Goal: Task Accomplishment & Management: Manage account settings

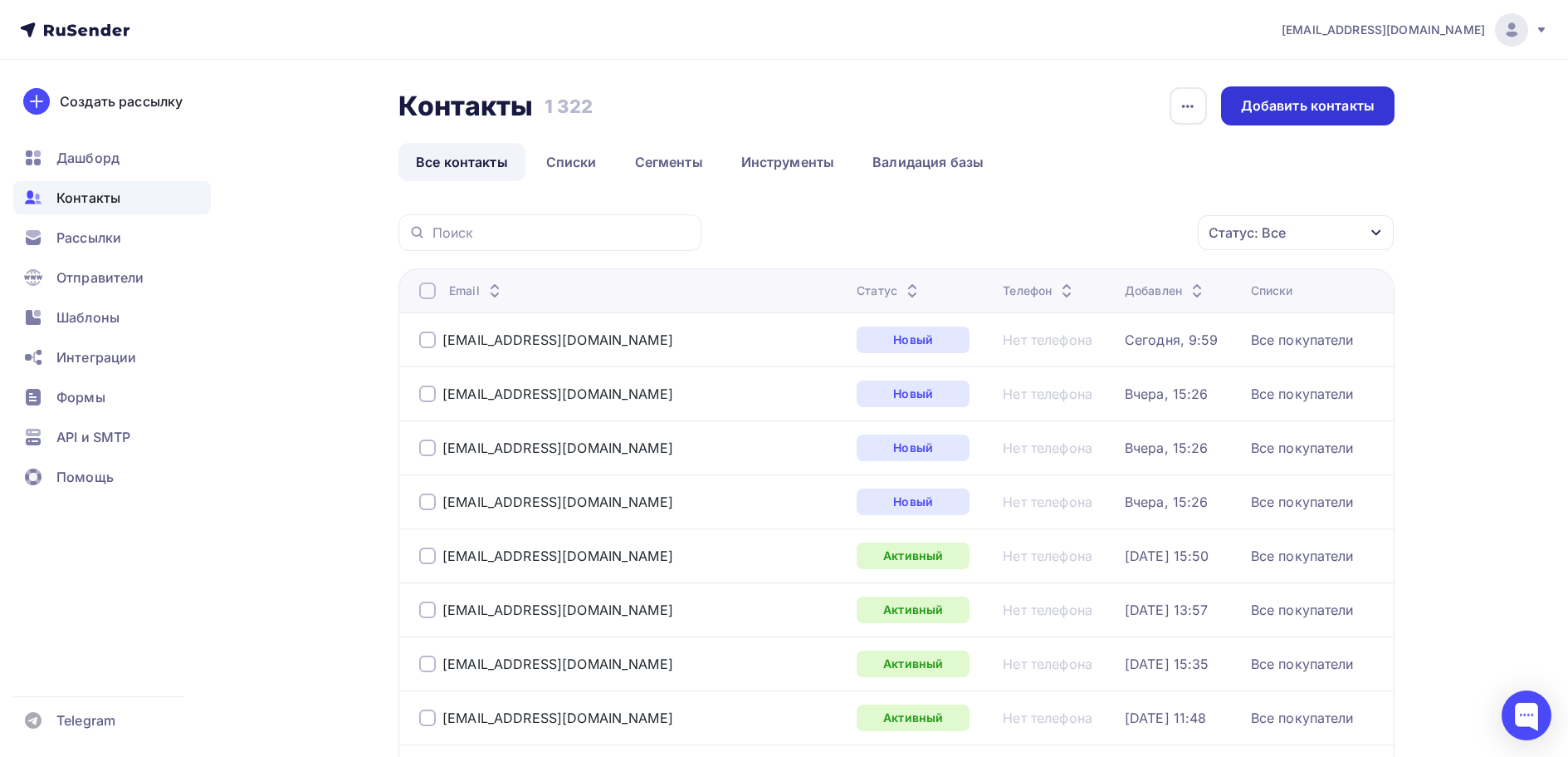
click at [1310, 113] on div "Добавить контакты" at bounding box center [1308, 106] width 133 height 19
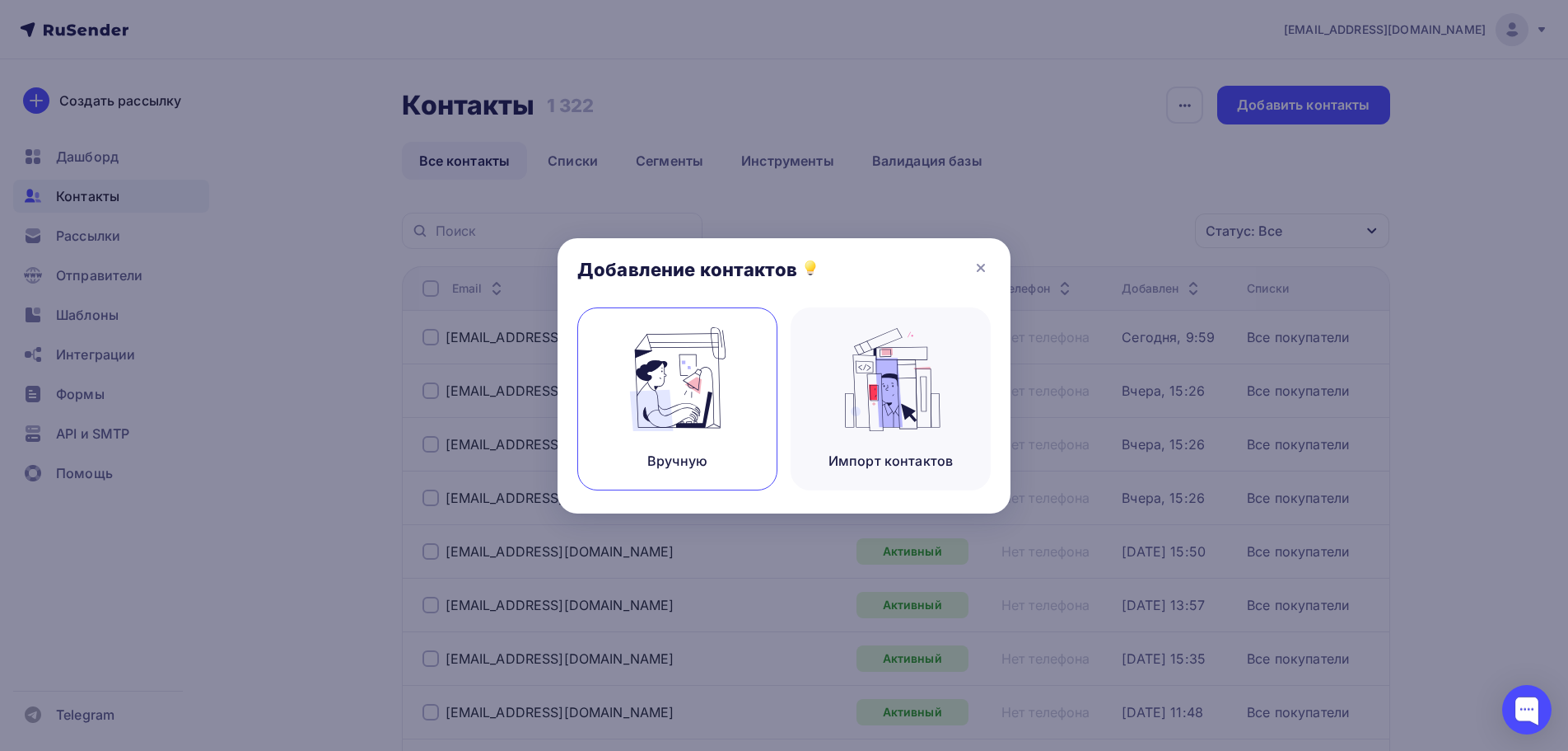
click at [691, 424] on img at bounding box center [678, 379] width 110 height 104
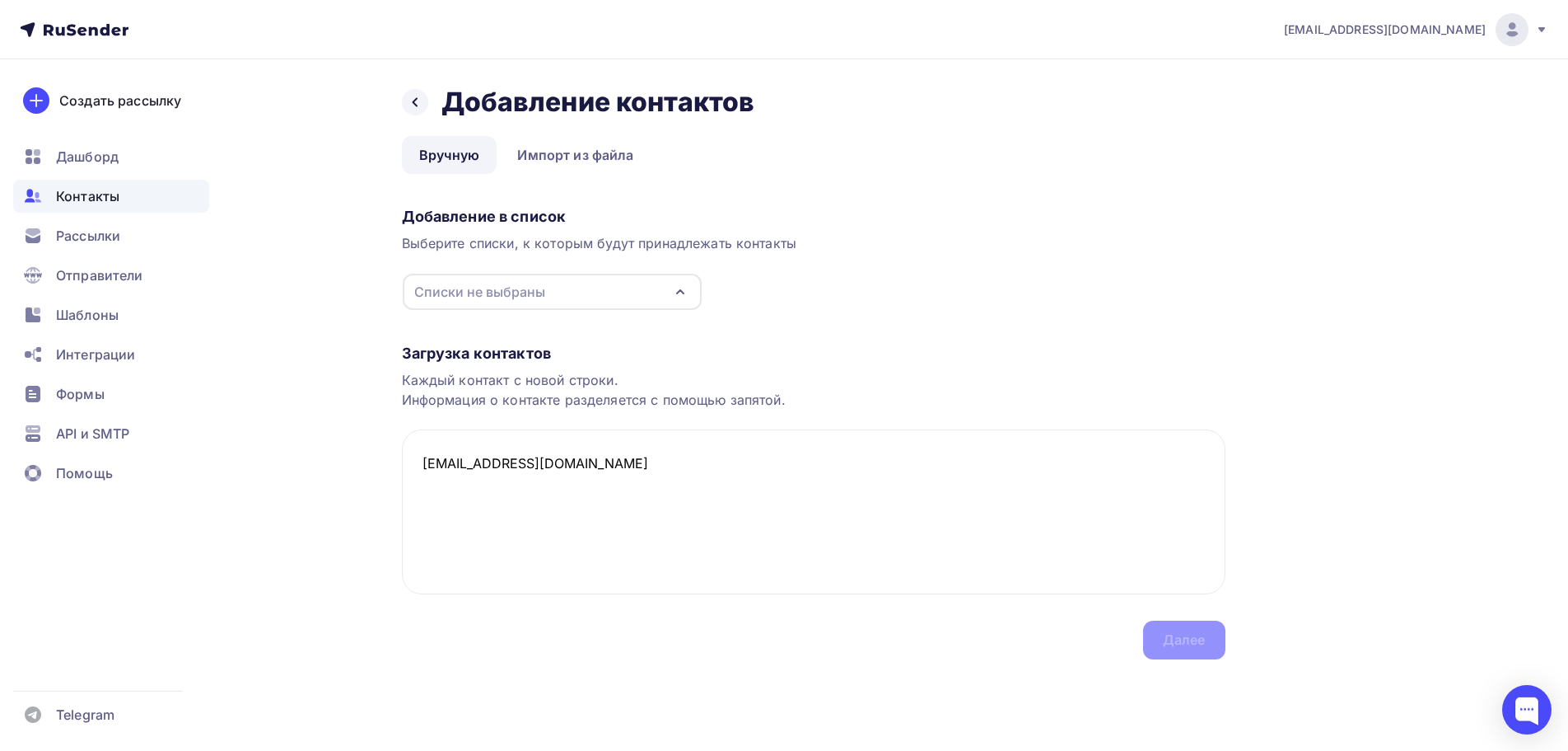
click at [634, 295] on div "Списки не выбраны" at bounding box center [552, 292] width 299 height 36
type textarea "[EMAIL_ADDRESS][DOMAIN_NAME]"
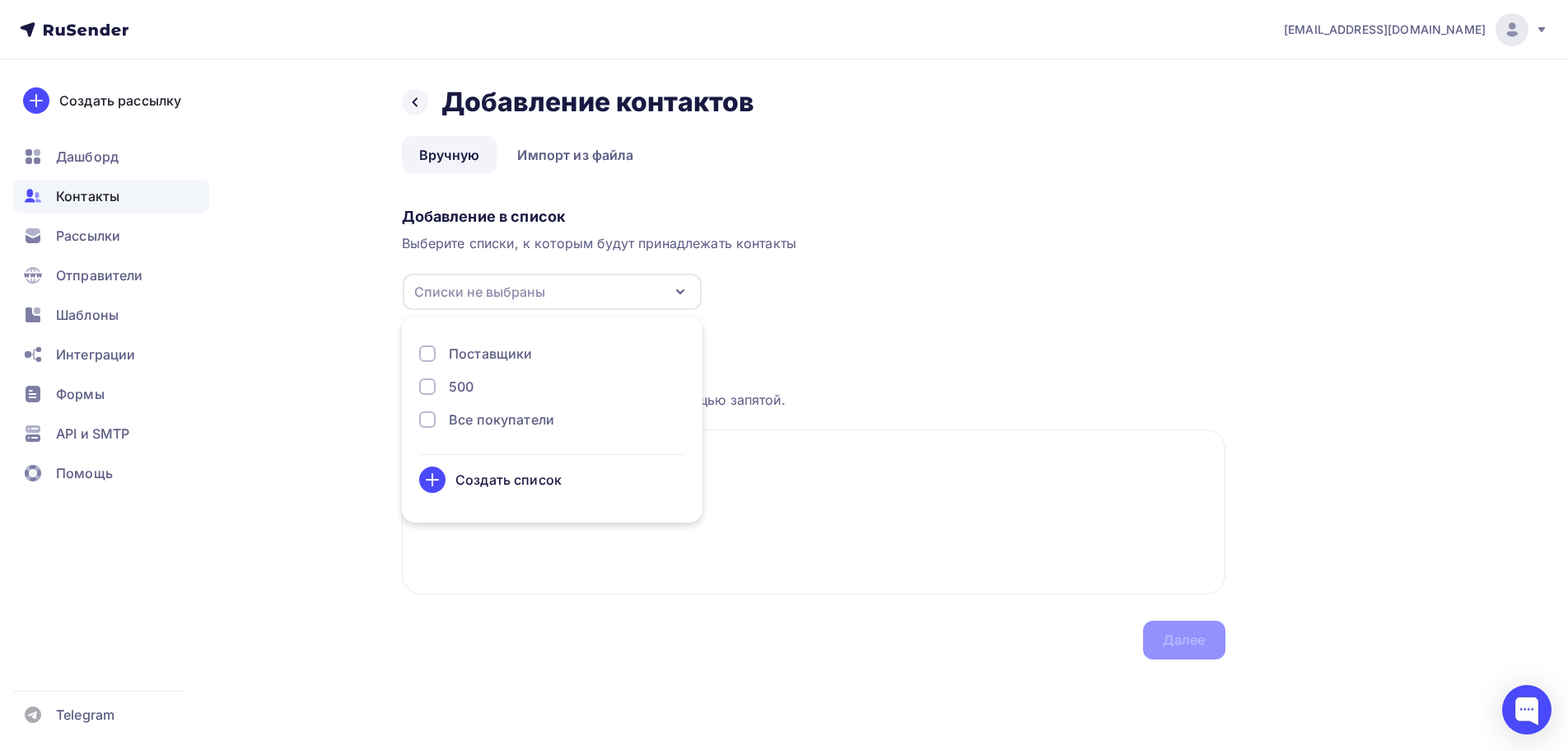
click at [527, 411] on div "Все покупатели" at bounding box center [502, 419] width 105 height 20
click at [863, 542] on textarea "[EMAIL_ADDRESS][DOMAIN_NAME]" at bounding box center [813, 512] width 823 height 165
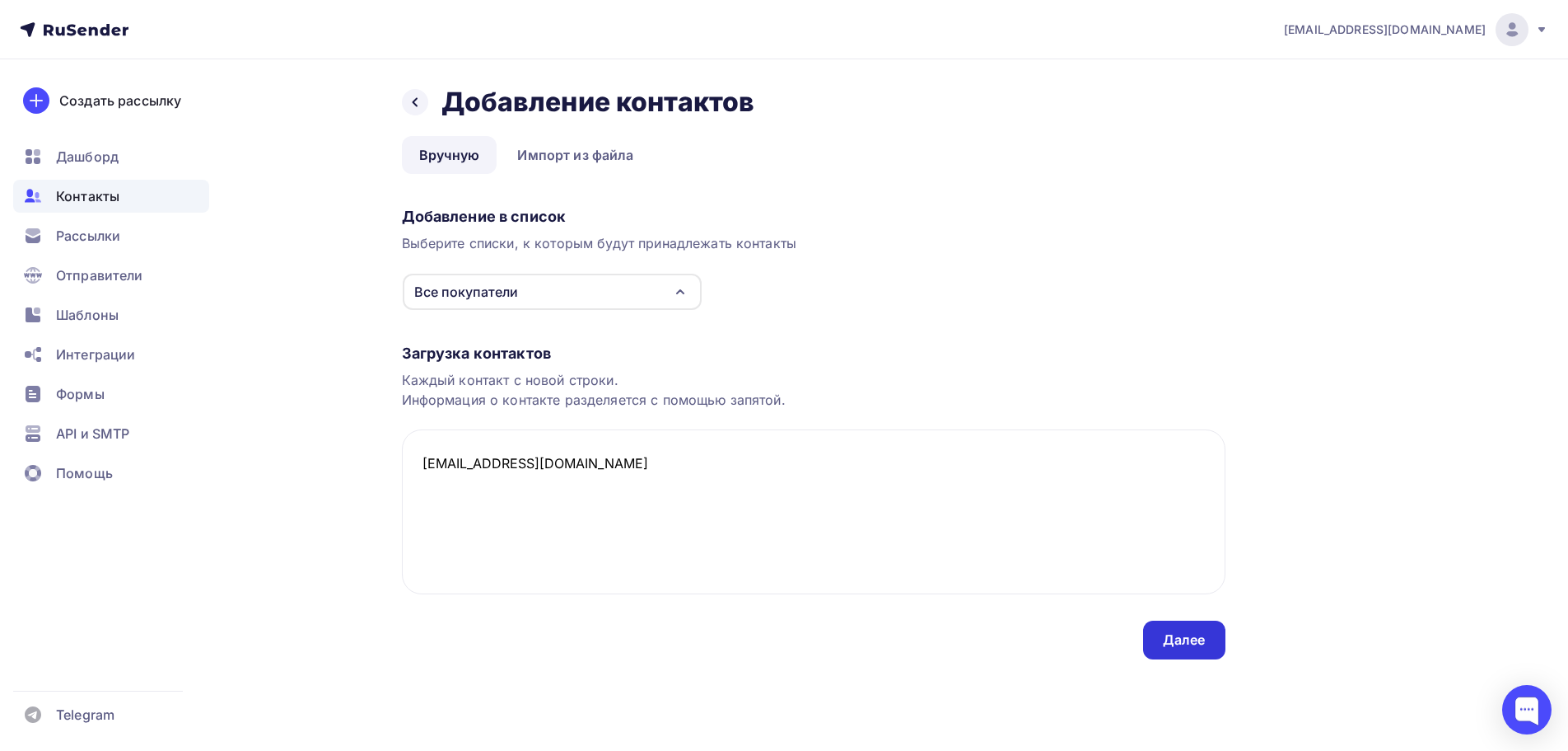
click at [1190, 642] on div "Далее" at bounding box center [1183, 640] width 43 height 19
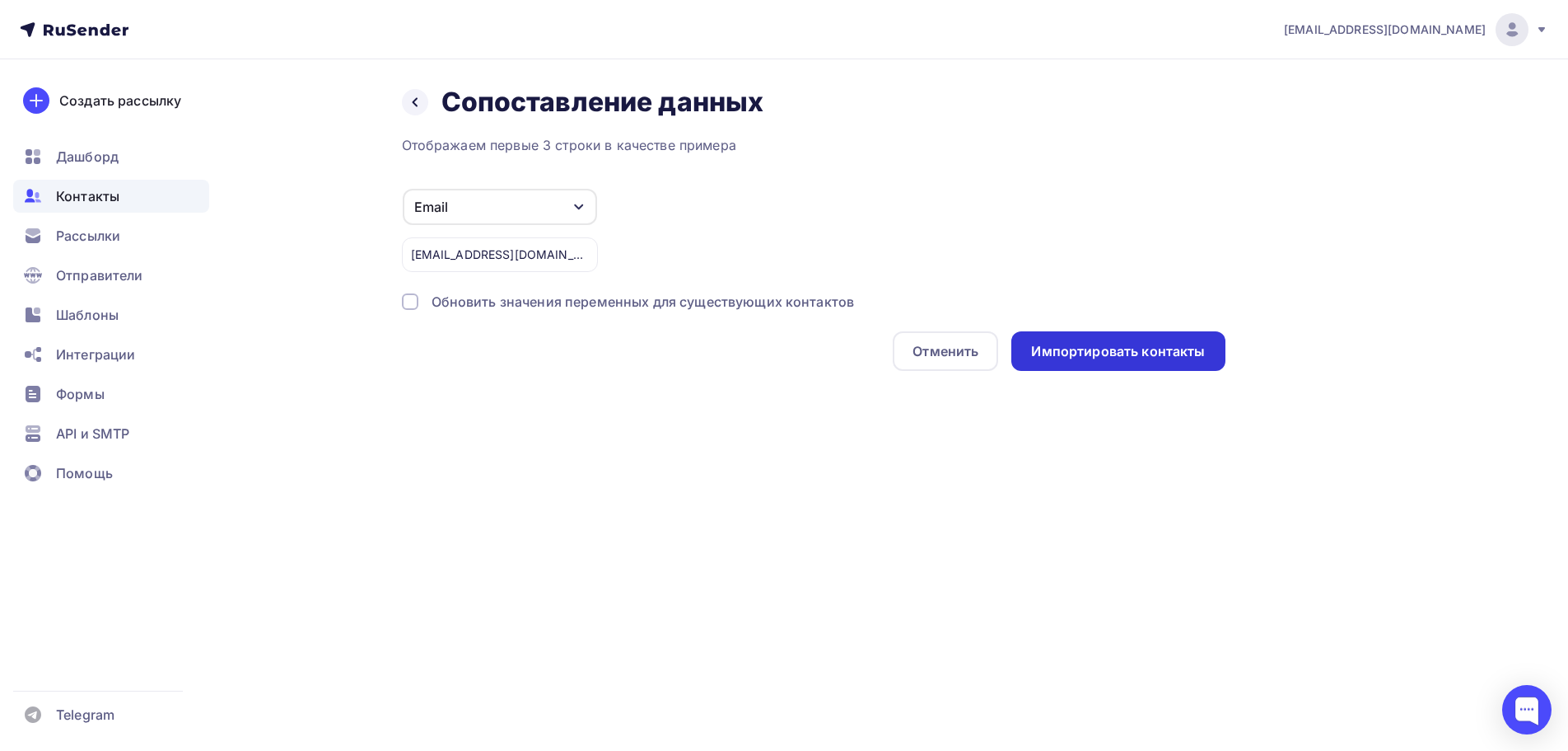
click at [1099, 346] on div "Импортировать контакты" at bounding box center [1118, 351] width 174 height 19
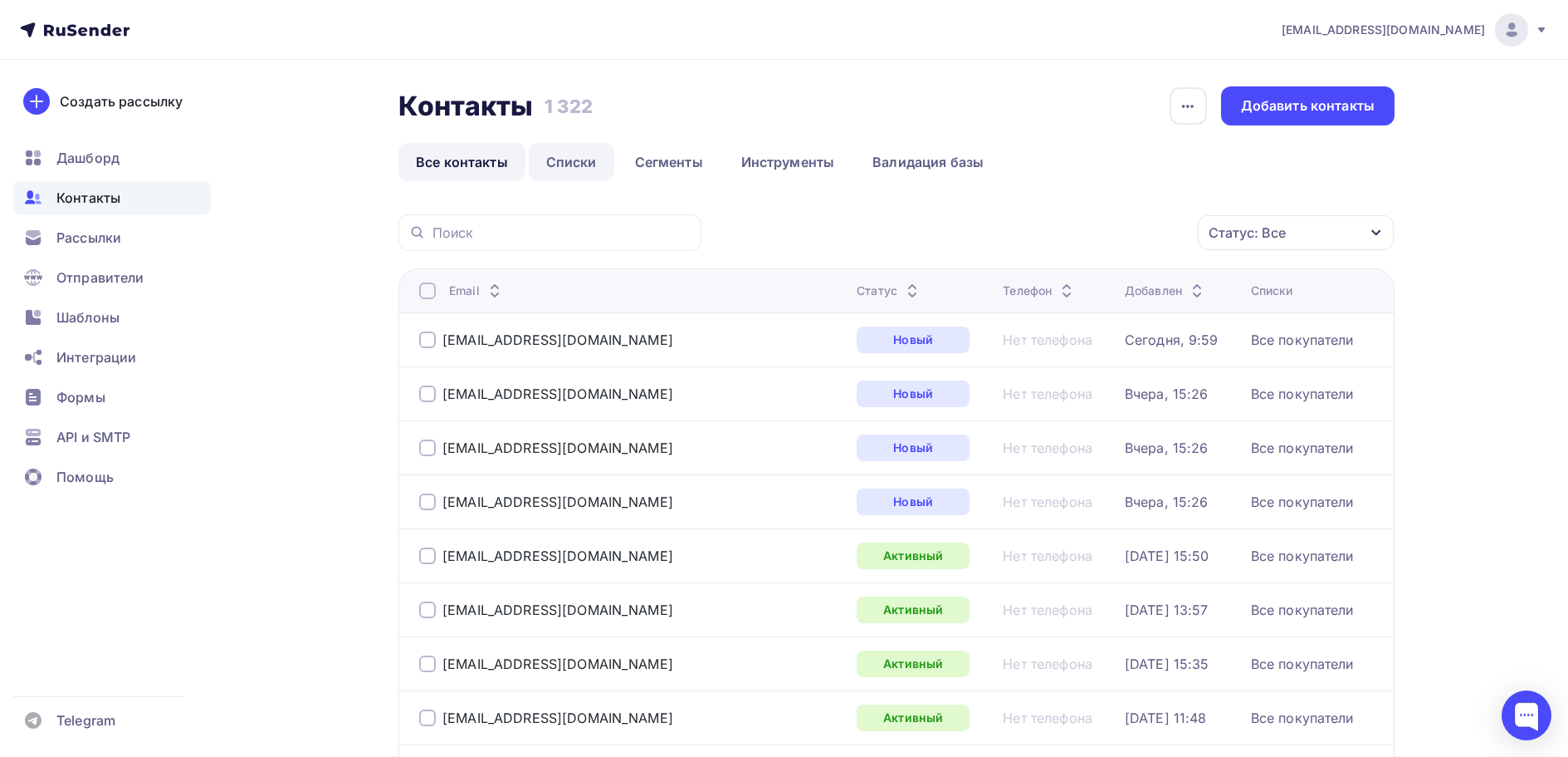
click at [571, 161] on link "Списки" at bounding box center [571, 162] width 86 height 38
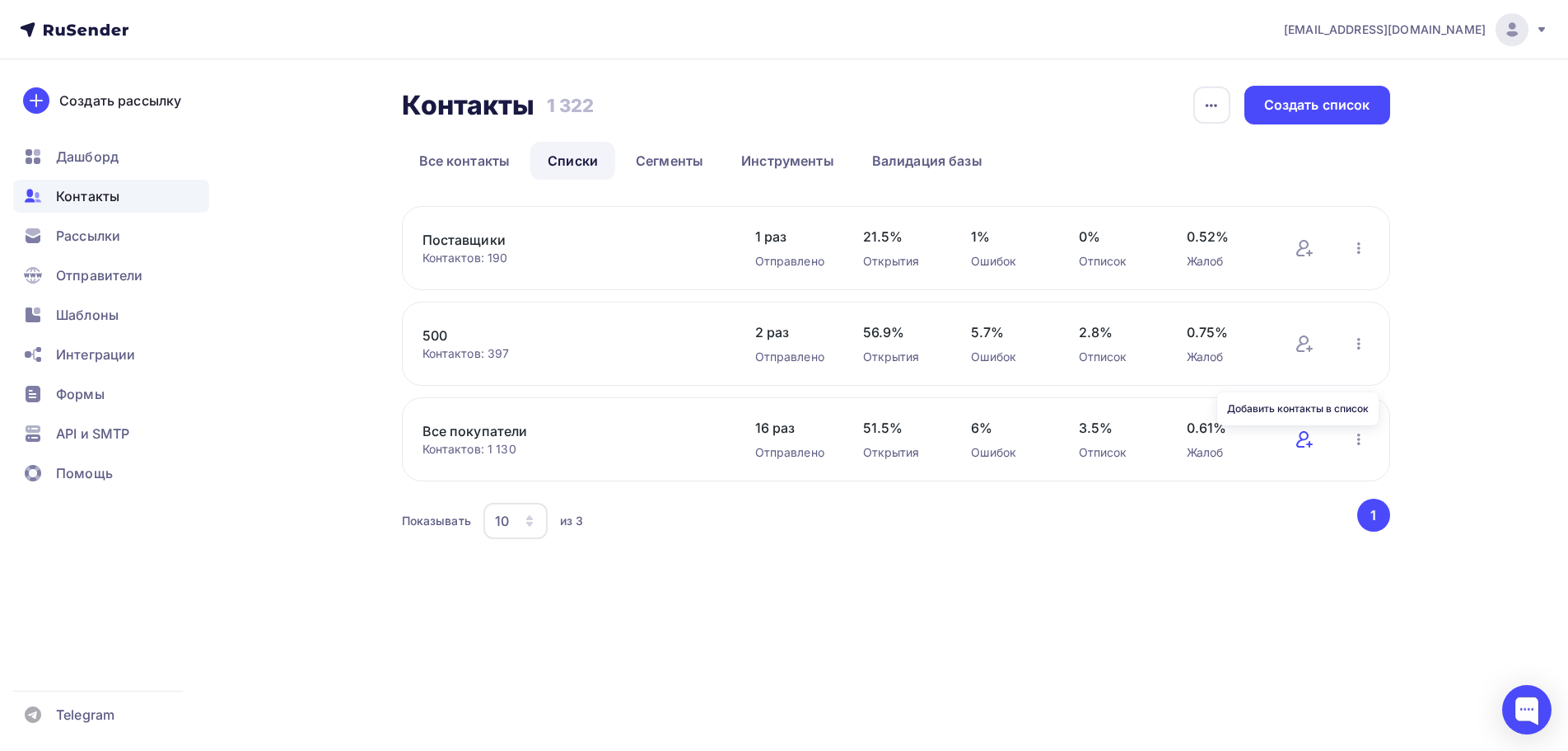
click at [1305, 438] on icon at bounding box center [1305, 439] width 20 height 20
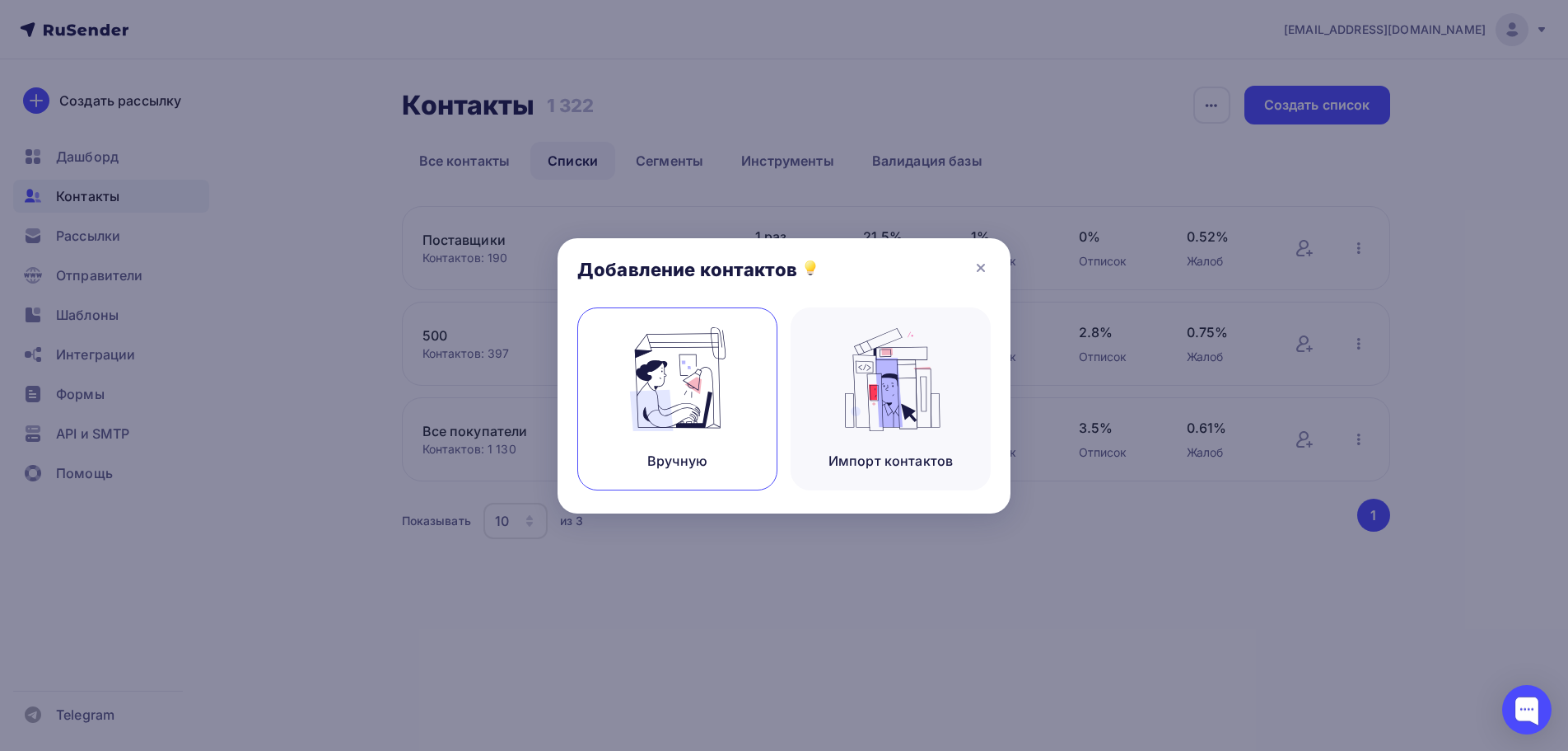
click at [704, 432] on div "Вручную" at bounding box center [677, 399] width 200 height 183
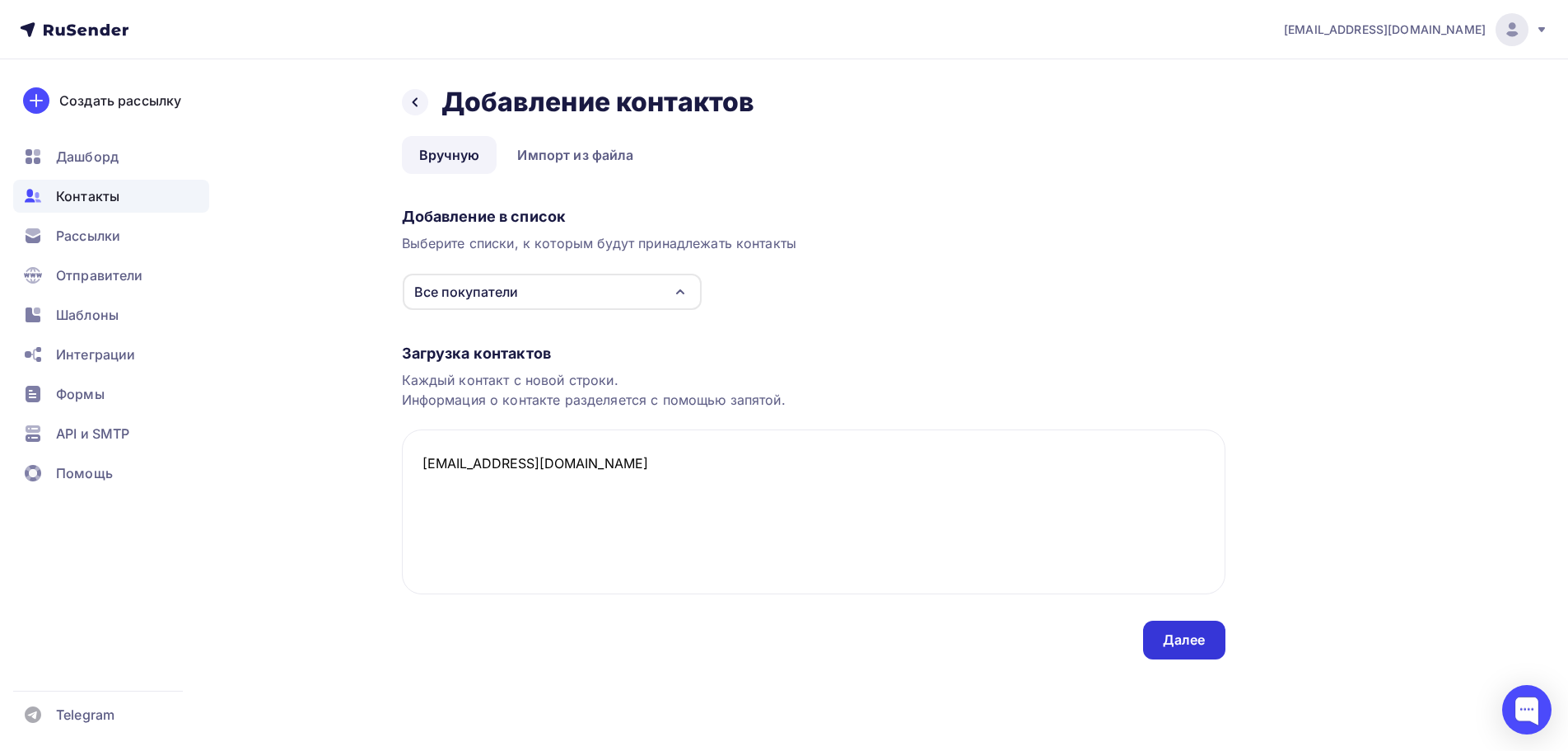
type textarea "[EMAIL_ADDRESS][DOMAIN_NAME]"
click at [1175, 638] on div "Далее" at bounding box center [1183, 640] width 43 height 19
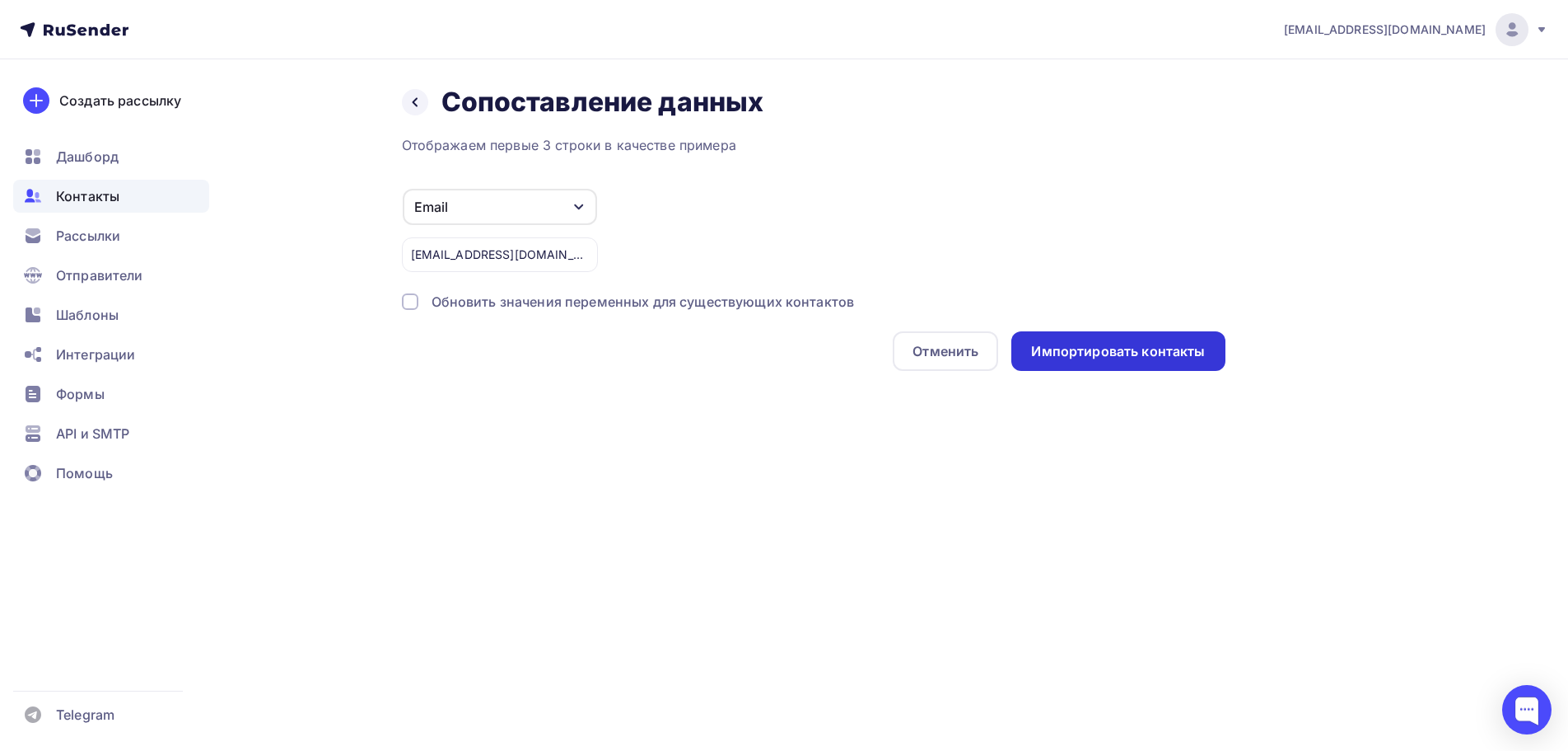
click at [1055, 338] on div "Импортировать контакты" at bounding box center [1118, 351] width 214 height 40
